Goal: Task Accomplishment & Management: Manage account settings

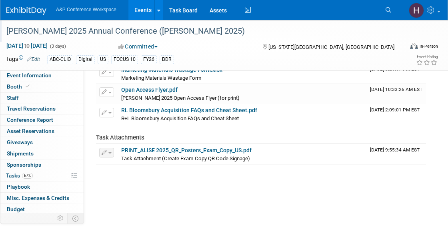
scroll to position [88, 0]
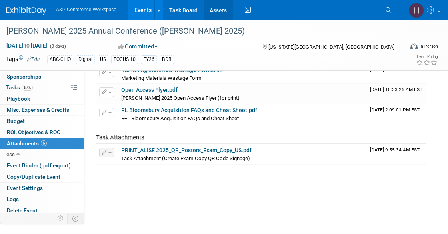
click at [220, 10] on link "Assets" at bounding box center [218, 10] width 29 height 20
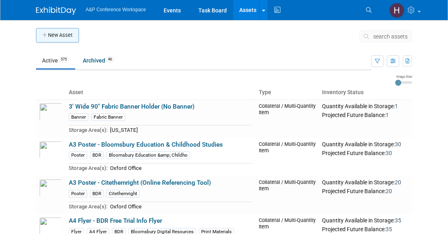
click at [79, 38] on button "New Asset" at bounding box center [57, 35] width 43 height 14
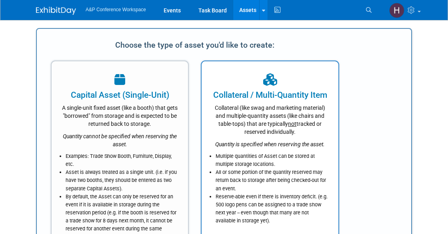
click at [256, 115] on div "Collateral (like swag and marketing material) and multiple-quantity assets (lik…" at bounding box center [270, 118] width 116 height 35
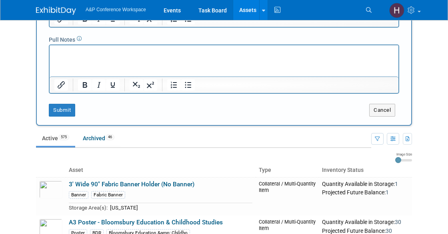
scroll to position [226, 0]
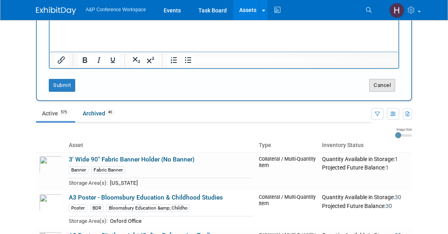
click at [378, 85] on button "Cancel" at bounding box center [382, 85] width 26 height 13
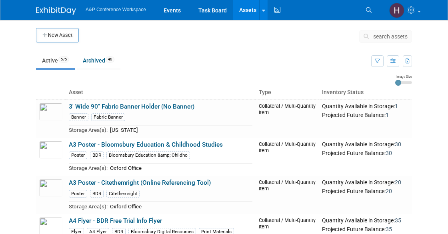
click at [362, 32] on button "search assets" at bounding box center [385, 36] width 53 height 13
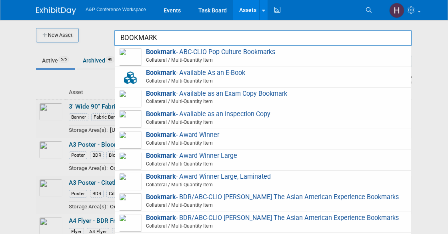
drag, startPoint x: 162, startPoint y: 34, endPoint x: 89, endPoint y: 30, distance: 73.3
click at [89, 30] on body "A&P Conference Workspace Events Task Board Assets New Asset Search Assets Bulk …" at bounding box center [224, 117] width 448 height 234
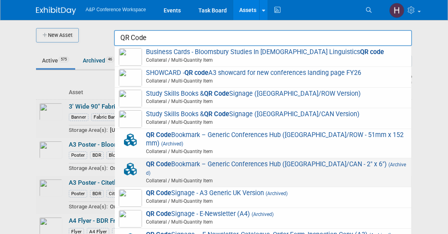
click at [188, 160] on span "QR Code Bookmark – Generic Conferences Hub (US/CAN - 2" x 6") (Archived) Collat…" at bounding box center [263, 172] width 288 height 25
type input "QR Code Bookmark – Generic Conferences Hub (US/CAN - 2" x 6")"
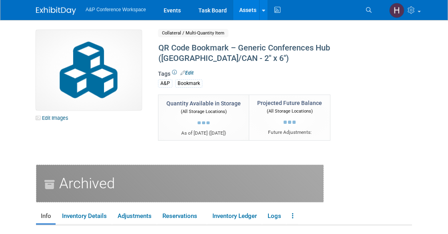
select select "[US_STATE]"
select select "A&P"
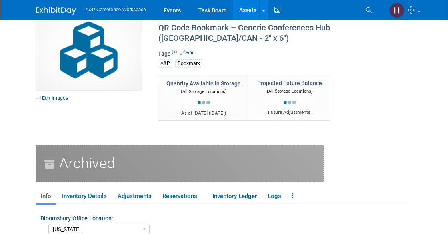
scroll to position [21, 0]
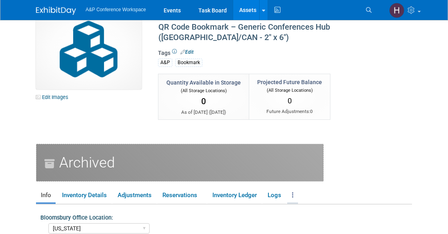
click at [296, 188] on link at bounding box center [292, 195] width 11 height 14
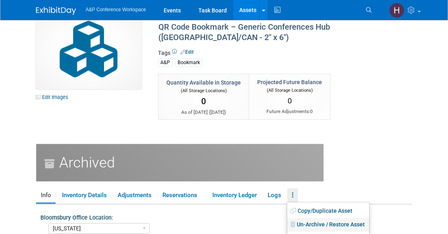
click at [309, 218] on link "Un-Archive / Restore Asset" at bounding box center [328, 225] width 82 height 14
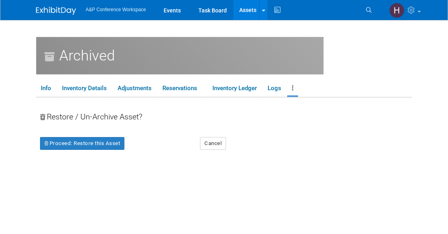
scroll to position [134, 0]
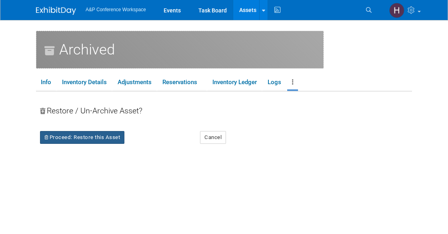
click at [68, 131] on button "Proceed: Restore this Asset" at bounding box center [82, 137] width 84 height 13
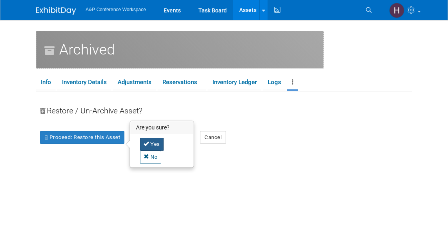
click at [154, 138] on link "Yes" at bounding box center [152, 144] width 24 height 13
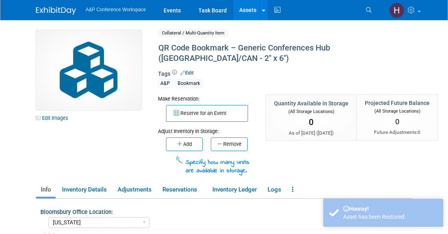
select select "[US_STATE]"
select select "A&P"
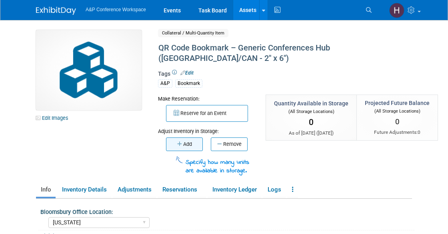
click at [186, 137] on button "Add" at bounding box center [184, 144] width 37 height 14
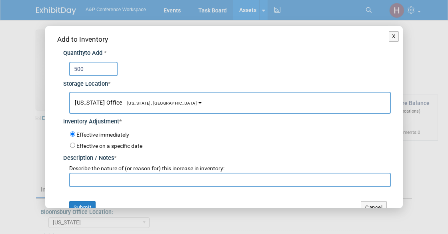
scroll to position [13, 0]
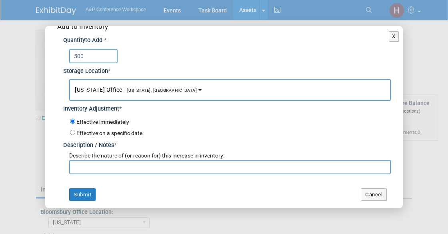
type input "500"
click at [162, 165] on input "text" at bounding box center [230, 167] width 322 height 14
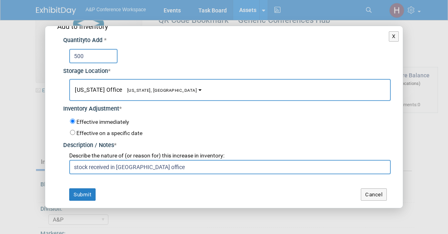
scroll to position [24, 0]
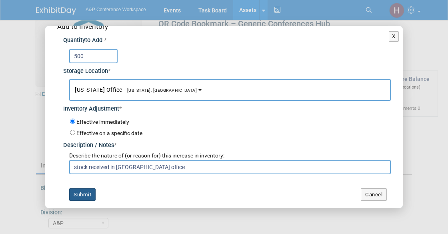
type input "stock received in NYC office"
click at [84, 195] on button "Submit" at bounding box center [82, 194] width 26 height 13
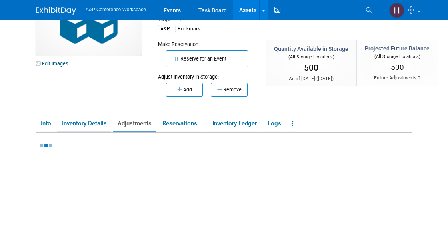
scroll to position [55, 0]
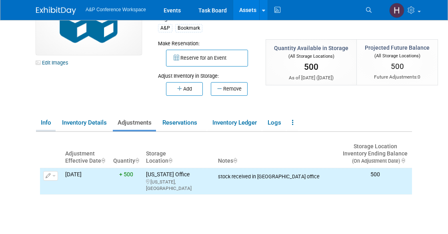
click at [47, 116] on link "Info" at bounding box center [46, 123] width 20 height 14
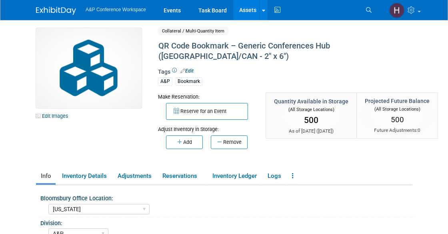
scroll to position [2, 0]
click at [53, 119] on link "Edit Images" at bounding box center [54, 116] width 36 height 10
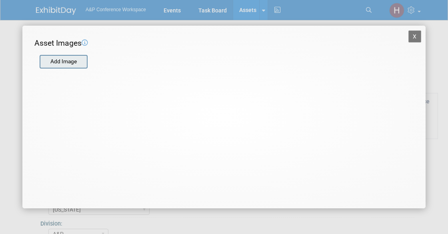
click at [69, 62] on input "file" at bounding box center [39, 62] width 95 height 12
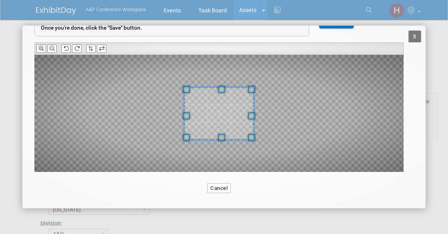
scroll to position [62, 0]
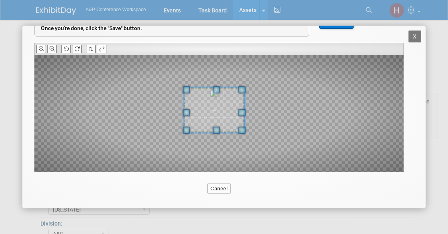
click at [242, 132] on span at bounding box center [241, 130] width 7 height 7
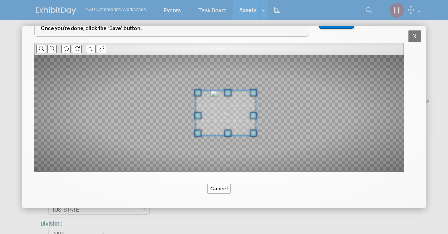
click at [225, 113] on span at bounding box center [226, 112] width 60 height 45
click at [250, 96] on span at bounding box center [250, 94] width 7 height 7
click at [230, 107] on span at bounding box center [224, 112] width 56 height 42
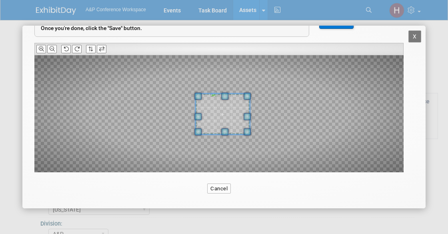
click at [248, 94] on span at bounding box center [247, 95] width 7 height 7
click at [235, 108] on span at bounding box center [223, 113] width 53 height 40
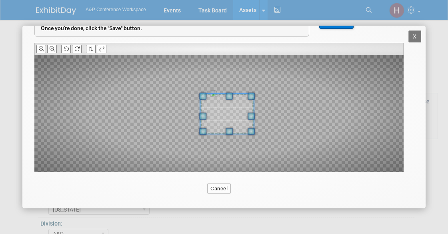
click at [213, 115] on span at bounding box center [226, 114] width 53 height 40
click at [351, 27] on button "Save" at bounding box center [336, 21] width 34 height 16
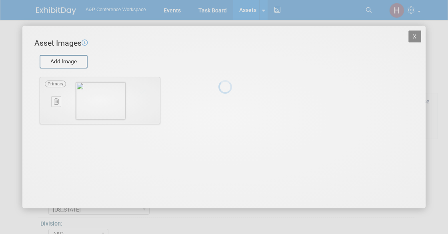
scroll to position [0, 0]
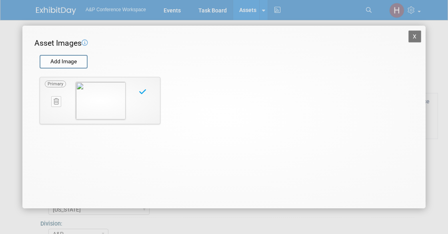
click at [418, 33] on button "X" at bounding box center [414, 36] width 13 height 12
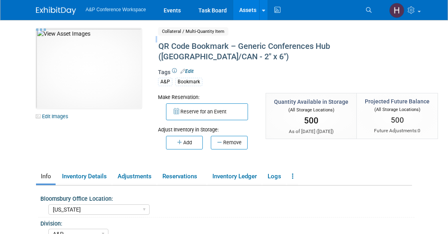
click at [418, 33] on body "A&P Conference Workspace Events Task Board Assets New Asset" at bounding box center [224, 115] width 448 height 234
click at [327, 150] on div "Quantity Available in Storage (All Storage Locations) 500 As of today ( Sep 22,…" at bounding box center [324, 128] width 117 height 70
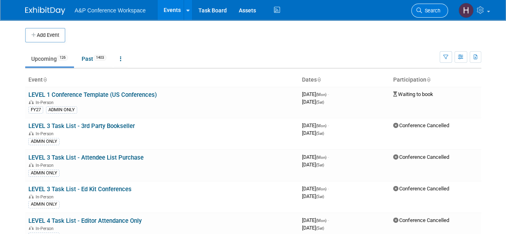
click at [423, 14] on link "Search" at bounding box center [429, 11] width 37 height 14
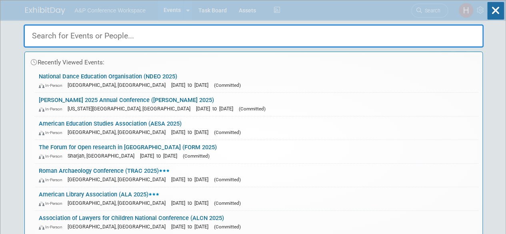
click at [289, 36] on input "text" at bounding box center [254, 35] width 460 height 23
click at [489, 9] on icon at bounding box center [495, 11] width 17 height 18
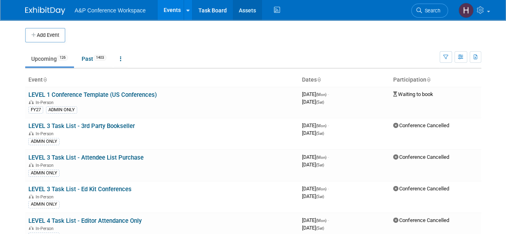
click at [249, 12] on link "Assets" at bounding box center [247, 10] width 29 height 20
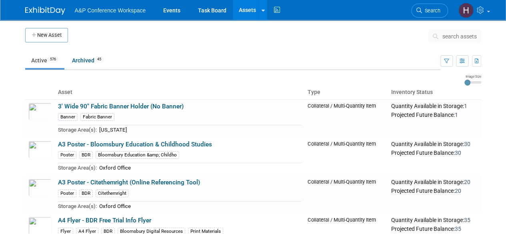
click at [441, 36] on icon at bounding box center [437, 37] width 8 height 6
click at [452, 36] on span "search assets" at bounding box center [459, 36] width 34 height 6
click at [460, 35] on span "search assets" at bounding box center [459, 36] width 34 height 6
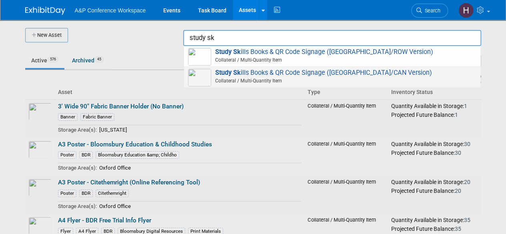
click at [427, 68] on div "Study Sk ills Books & QR Code Signage ([GEOGRAPHIC_DATA]/CAN Version) Collatera…" at bounding box center [332, 77] width 296 height 21
type input "Study Skills Books & QR Code Signage ([GEOGRAPHIC_DATA]/CAN Version)"
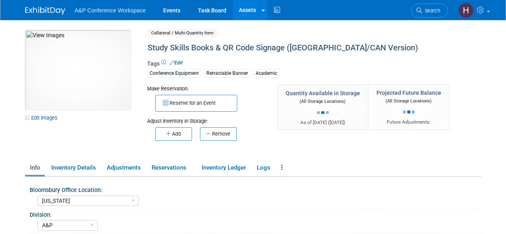
select select "[US_STATE]"
select select "A&P"
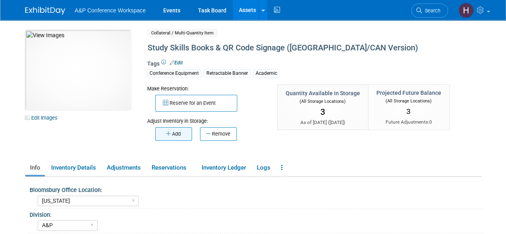
click at [186, 132] on button "Add" at bounding box center [173, 134] width 37 height 14
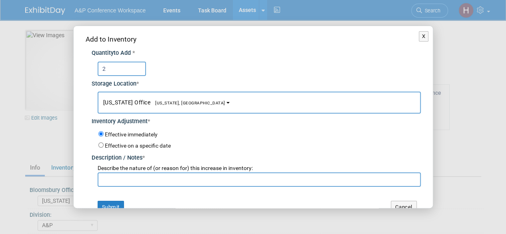
type input "2"
click at [170, 178] on input "text" at bounding box center [259, 179] width 323 height 14
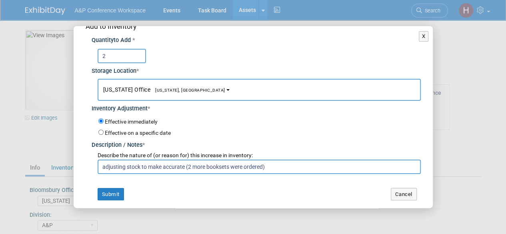
click at [217, 168] on input "adjusting stock to make accurate (2 more booksets were ordered)" at bounding box center [259, 167] width 323 height 14
click at [246, 165] on input "adjusting stock to make accurate (2 more book sets were ordered)" at bounding box center [259, 167] width 323 height 14
type input "adjusting stock to make accurate (2 more book sets were previously ordered)"
click at [114, 188] on button "Submit" at bounding box center [111, 194] width 26 height 13
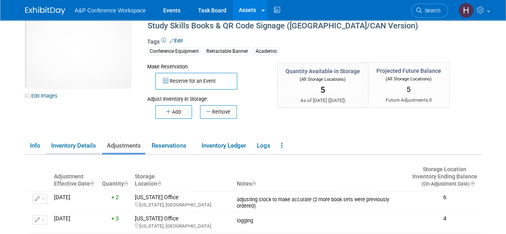
scroll to position [22, 0]
click at [49, 143] on link "Inventory Details" at bounding box center [73, 146] width 54 height 14
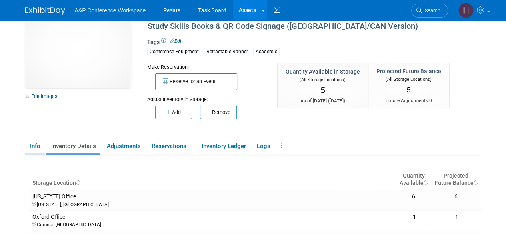
click at [34, 146] on link "Info" at bounding box center [35, 146] width 20 height 14
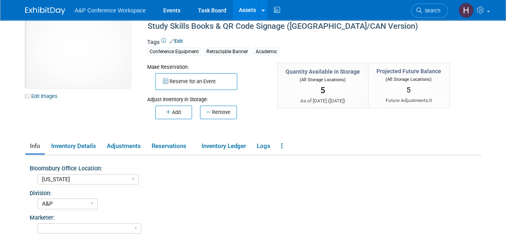
scroll to position [0, 0]
